Goal: Task Accomplishment & Management: Use online tool/utility

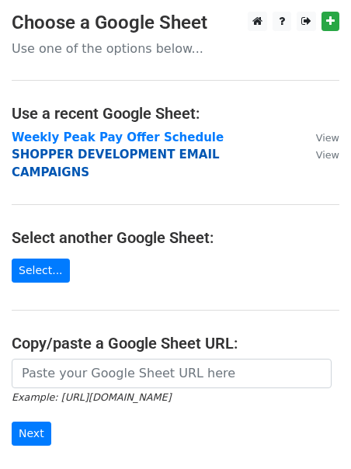
click at [84, 155] on strong "SHOPPER DEVELOPMENT EMAIL CAMPAIGNS" at bounding box center [116, 163] width 208 height 32
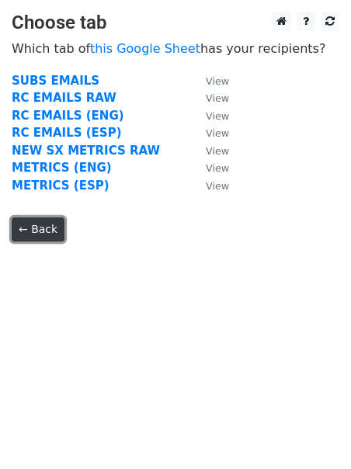
click at [32, 220] on link "← Back" at bounding box center [38, 229] width 53 height 24
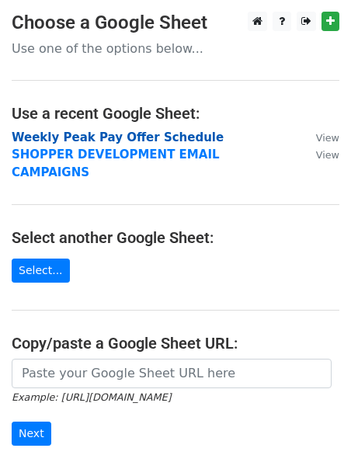
click at [69, 134] on strong "Weekly Peak Pay Offer Schedule" at bounding box center [118, 137] width 212 height 14
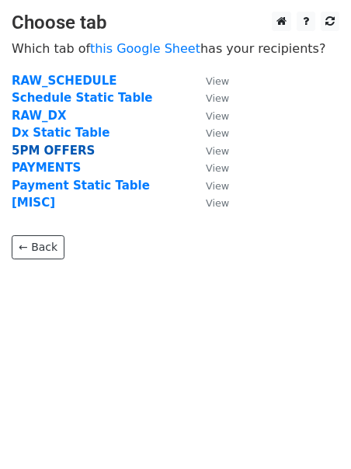
click at [50, 150] on strong "5PM OFFERS" at bounding box center [53, 151] width 83 height 14
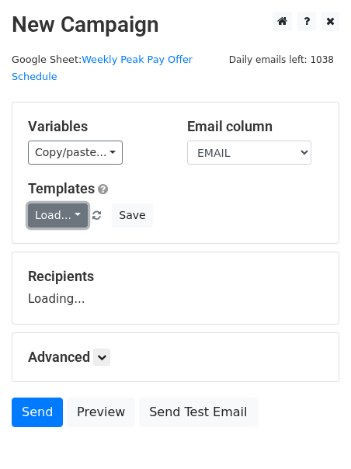
click at [49, 203] on link "Load..." at bounding box center [58, 215] width 60 height 24
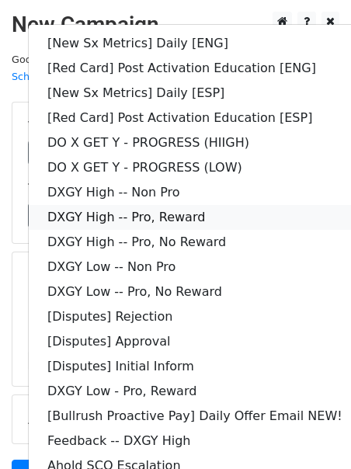
scroll to position [134, 0]
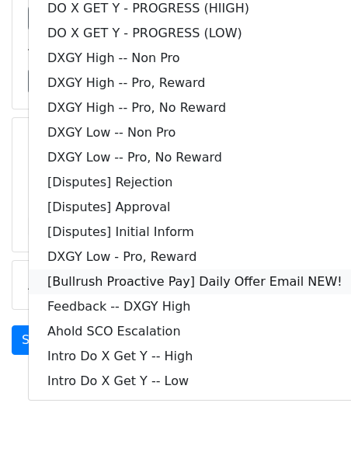
click at [88, 269] on link "[Bullrush Proactive Pay] Daily Offer Email NEW!" at bounding box center [195, 281] width 332 height 25
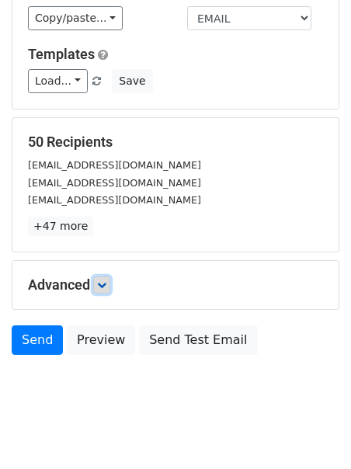
click at [106, 280] on icon at bounding box center [101, 284] width 9 height 9
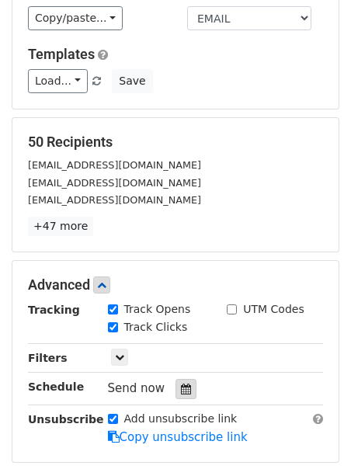
click at [186, 379] on div at bounding box center [185, 389] width 21 height 20
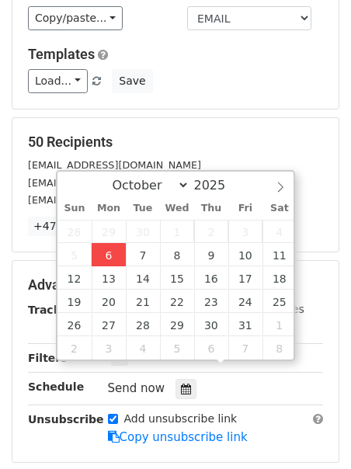
type input "2025-10-06 12:00"
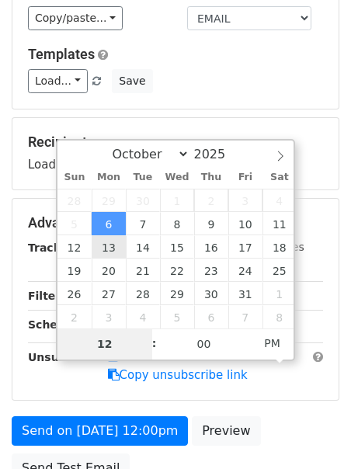
type input "2"
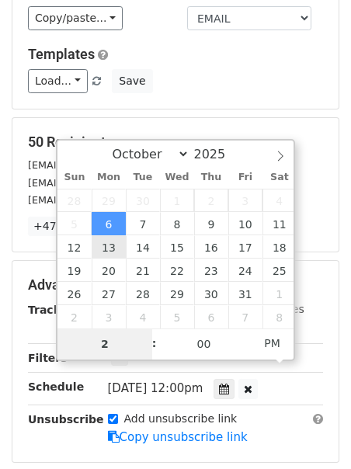
type input "2025-10-06 14:00"
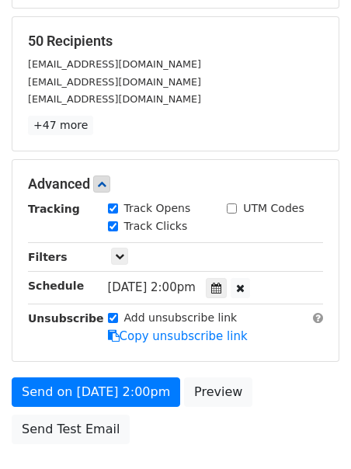
scroll to position [323, 0]
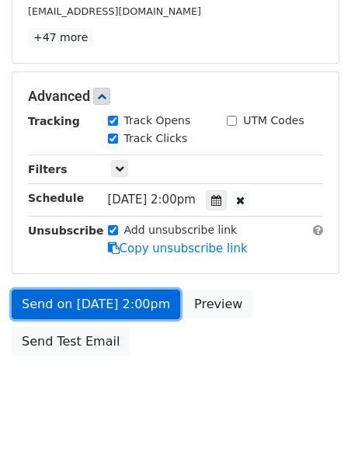
click at [80, 290] on link "Send on Oct 6 at 2:00pm" at bounding box center [96, 304] width 168 height 29
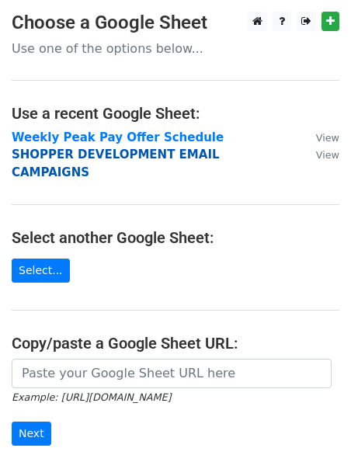
click at [34, 151] on strong "SHOPPER DEVELOPMENT EMAIL CAMPAIGNS" at bounding box center [116, 163] width 208 height 32
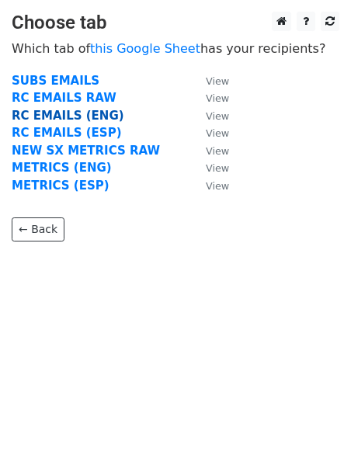
click at [28, 118] on strong "RC EMAILS (ENG)" at bounding box center [68, 116] width 113 height 14
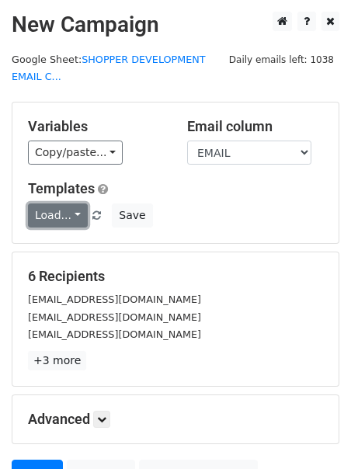
click at [59, 213] on link "Load..." at bounding box center [58, 215] width 60 height 24
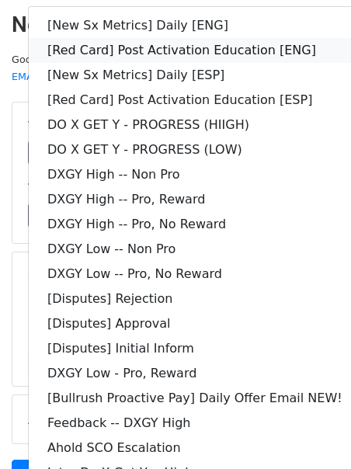
click at [138, 50] on link "[Red Card] Post Activation Education [ENG]" at bounding box center [195, 50] width 332 height 25
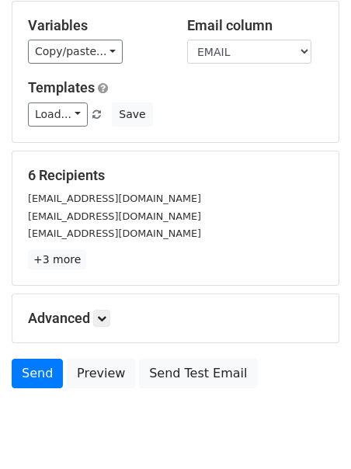
scroll to position [151, 0]
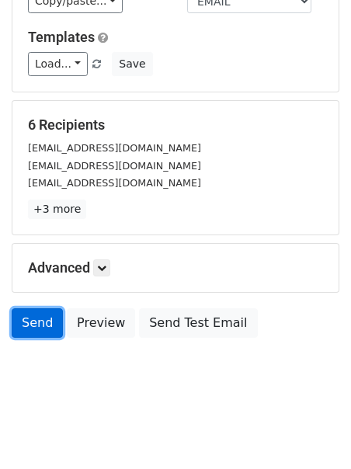
click at [29, 322] on link "Send" at bounding box center [37, 322] width 51 height 29
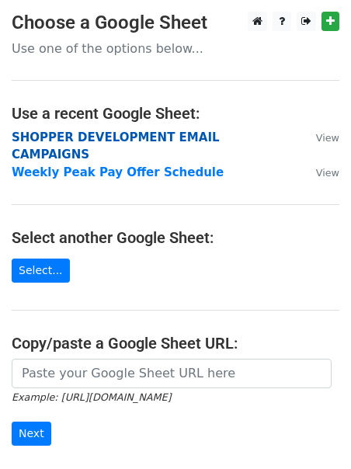
click at [45, 140] on strong "SHOPPER DEVELOPMENT EMAIL CAMPAIGNS" at bounding box center [116, 146] width 208 height 32
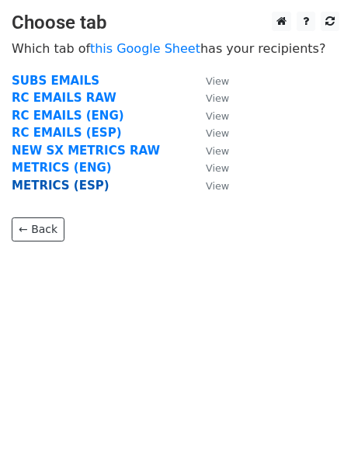
click at [47, 189] on strong "METRICS (ESP)" at bounding box center [61, 186] width 98 height 14
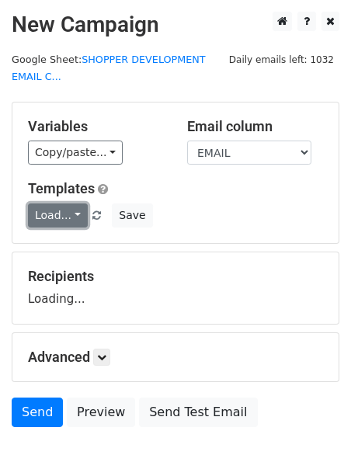
click at [52, 215] on link "Load..." at bounding box center [58, 215] width 60 height 24
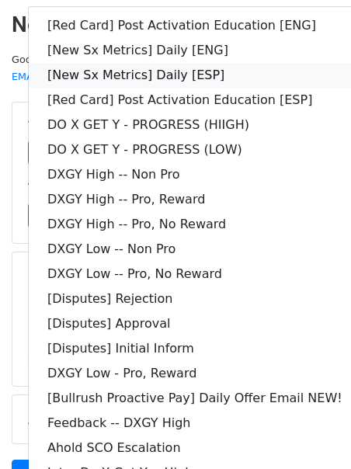
click at [179, 70] on link "[New Sx Metrics] Daily [ESP]" at bounding box center [195, 75] width 332 height 25
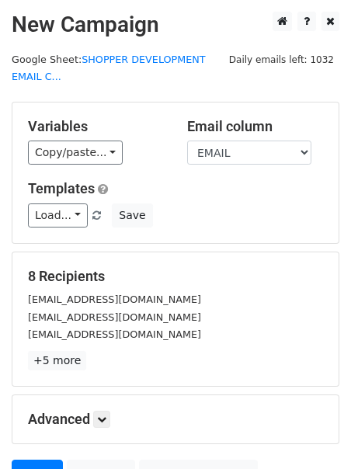
scroll to position [151, 0]
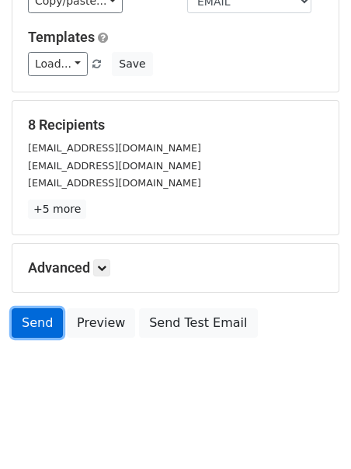
click at [19, 315] on link "Send" at bounding box center [37, 322] width 51 height 29
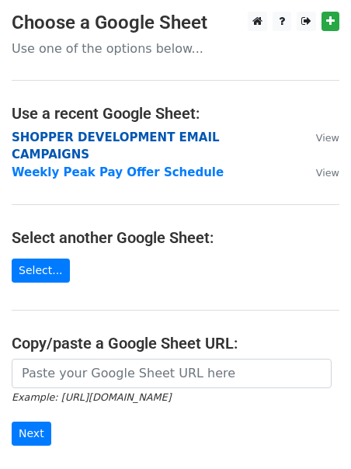
click at [42, 137] on strong "SHOPPER DEVELOPMENT EMAIL CAMPAIGNS" at bounding box center [116, 146] width 208 height 32
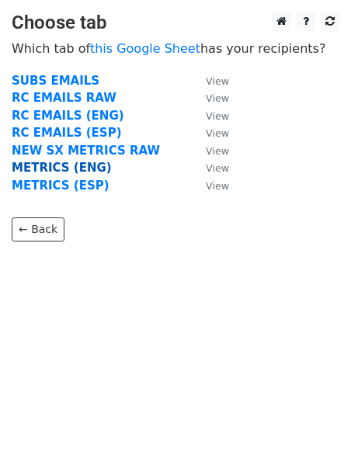
click at [34, 169] on strong "METRICS (ENG)" at bounding box center [62, 168] width 100 height 14
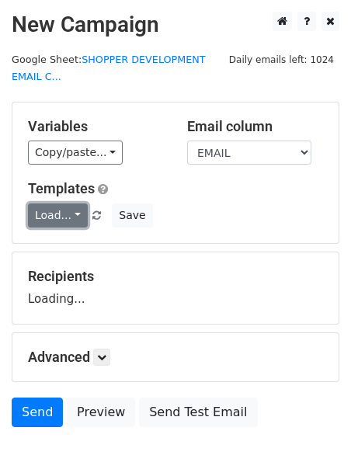
click at [34, 211] on link "Load..." at bounding box center [58, 215] width 60 height 24
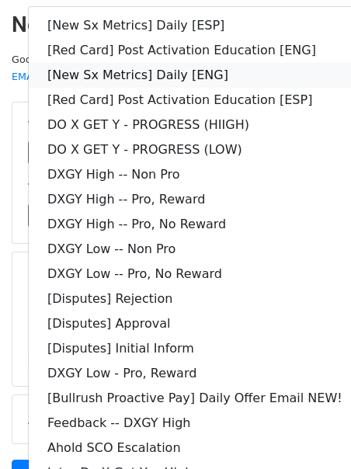
click at [88, 78] on link "[New Sx Metrics] Daily [ENG]" at bounding box center [195, 75] width 332 height 25
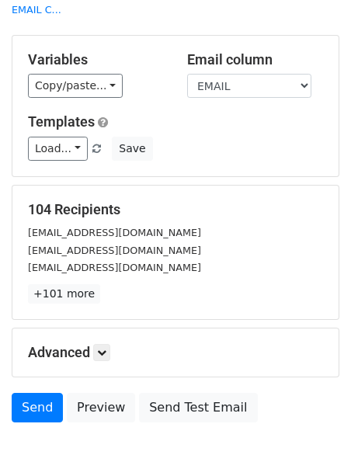
scroll to position [151, 0]
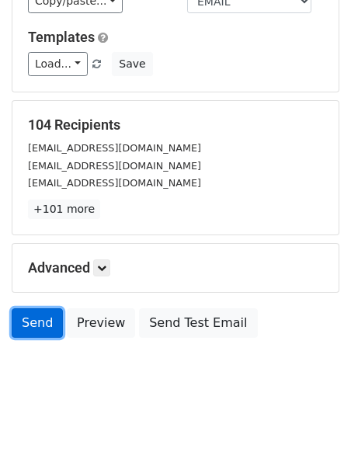
click at [26, 320] on link "Send" at bounding box center [37, 322] width 51 height 29
